Goal: Navigation & Orientation: Find specific page/section

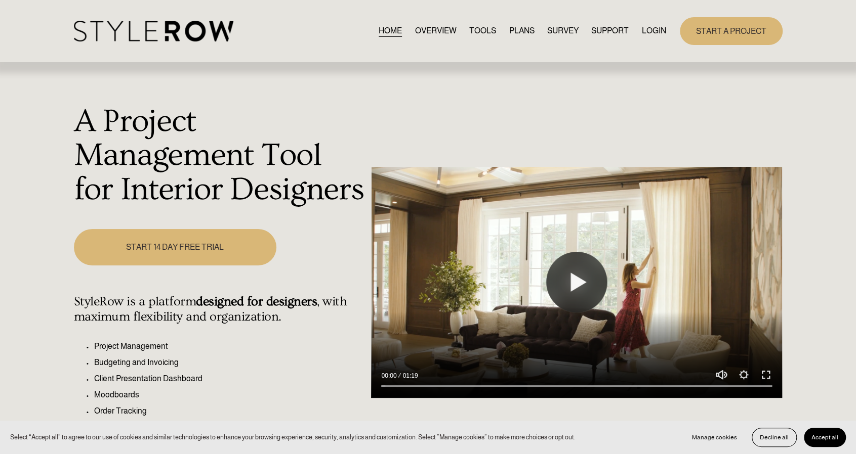
click at [644, 32] on link "LOGIN" at bounding box center [653, 31] width 24 height 14
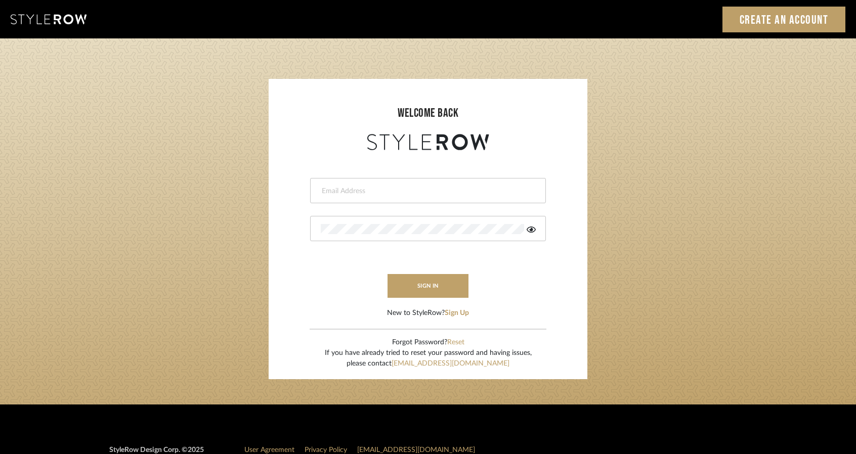
click at [403, 198] on div at bounding box center [428, 190] width 236 height 25
click at [392, 189] on input "email" at bounding box center [427, 191] width 212 height 10
type input "[EMAIL_ADDRESS][DOMAIN_NAME]"
click at [421, 285] on button "sign in" at bounding box center [428, 286] width 81 height 24
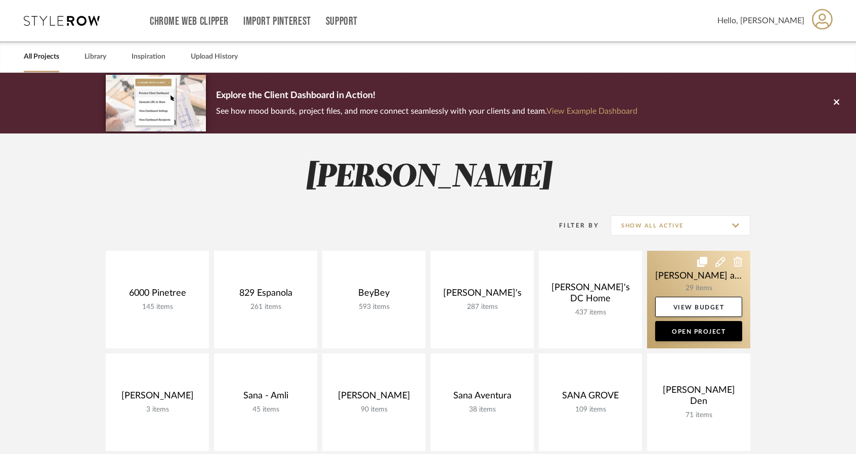
drag, startPoint x: 839, startPoint y: 106, endPoint x: 655, endPoint y: 190, distance: 202.2
click at [838, 105] on icon at bounding box center [837, 102] width 6 height 9
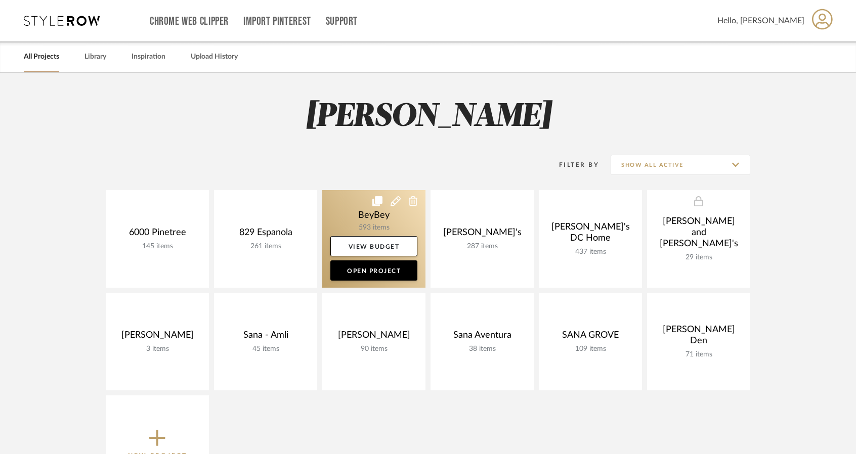
click at [356, 215] on link at bounding box center [373, 239] width 103 height 98
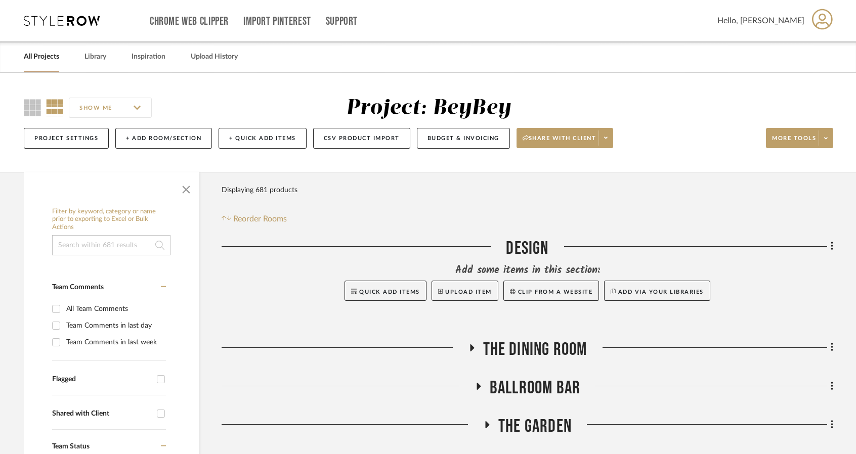
click at [476, 387] on icon at bounding box center [478, 386] width 12 height 8
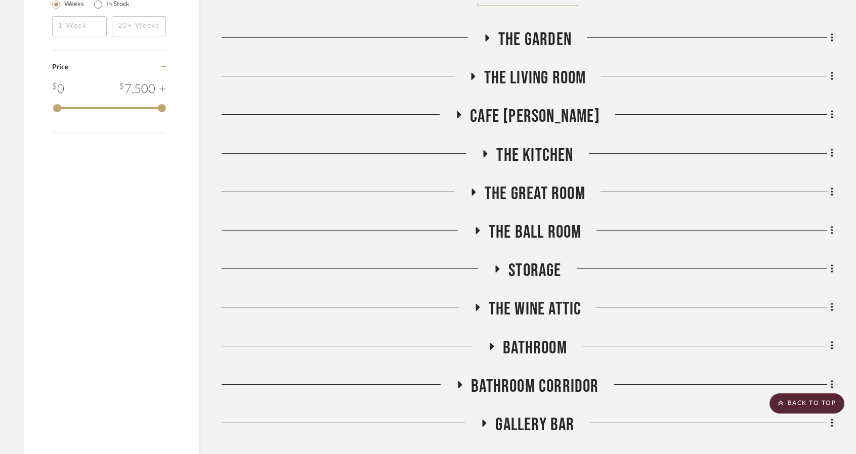
scroll to position [1698, 0]
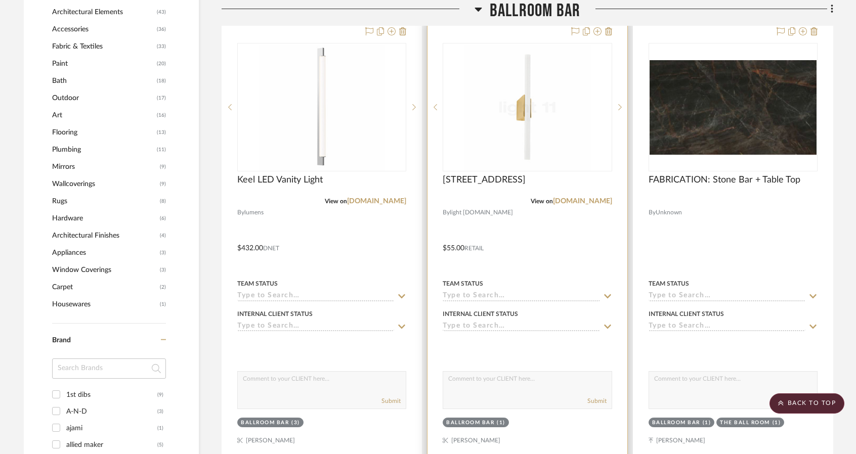
scroll to position [809, 0]
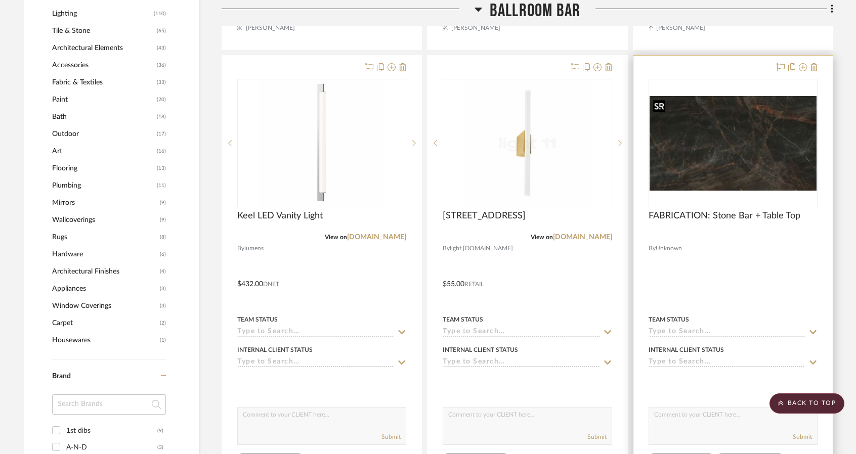
click at [718, 145] on img "0" at bounding box center [733, 143] width 167 height 95
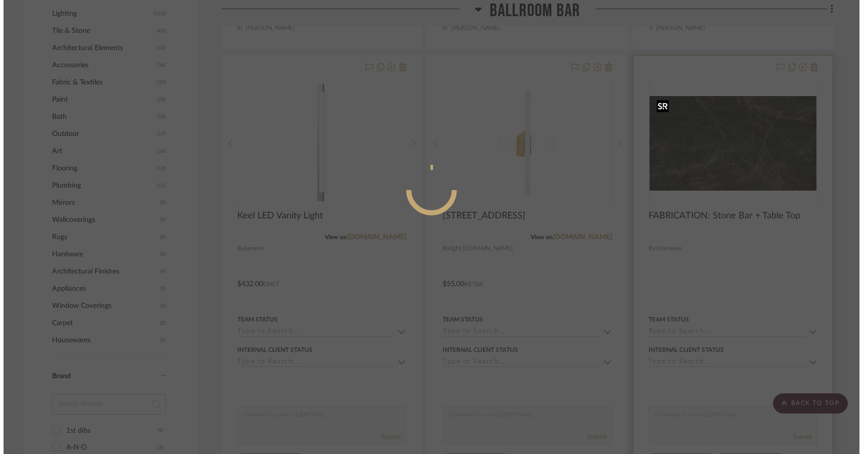
scroll to position [0, 0]
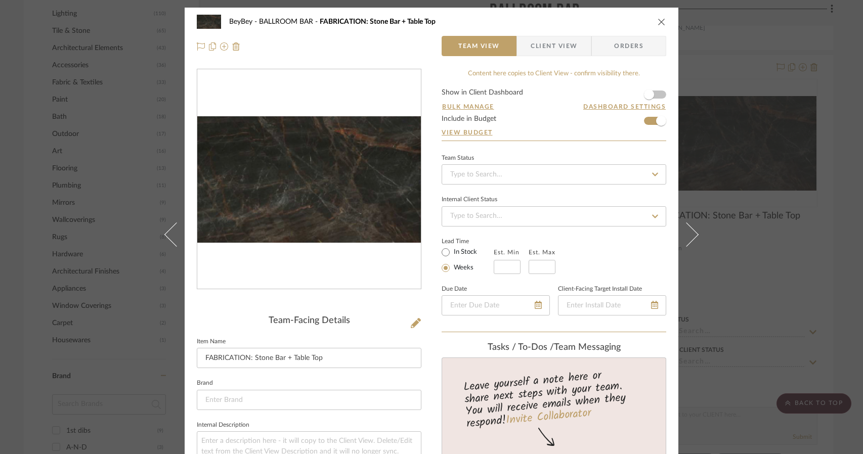
click at [813, 243] on div "BeyBey BALLROOM BAR FABRICATION: Stone Bar + Table Top Team View Client View Or…" at bounding box center [431, 227] width 863 height 454
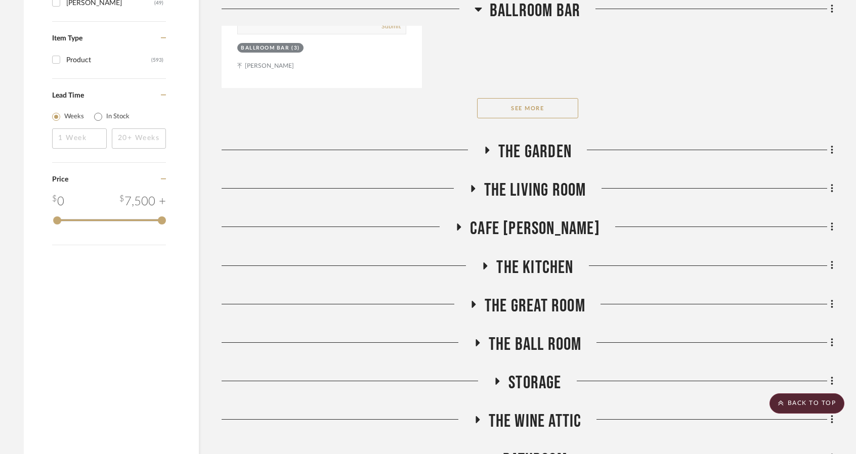
scroll to position [1648, 0]
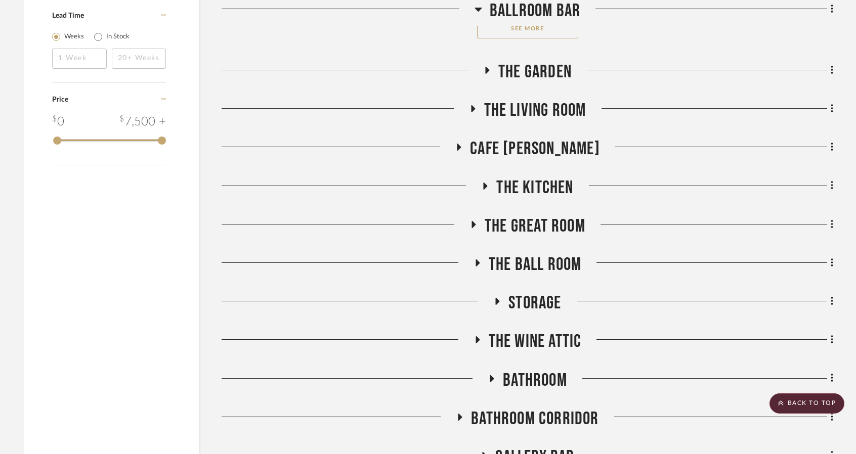
click at [475, 267] on icon at bounding box center [477, 264] width 12 height 8
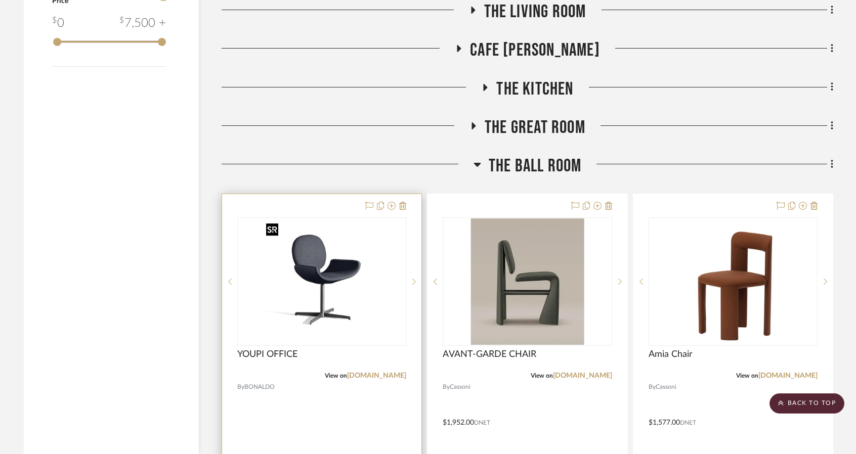
scroll to position [1850, 0]
